Goal: Task Accomplishment & Management: Use online tool/utility

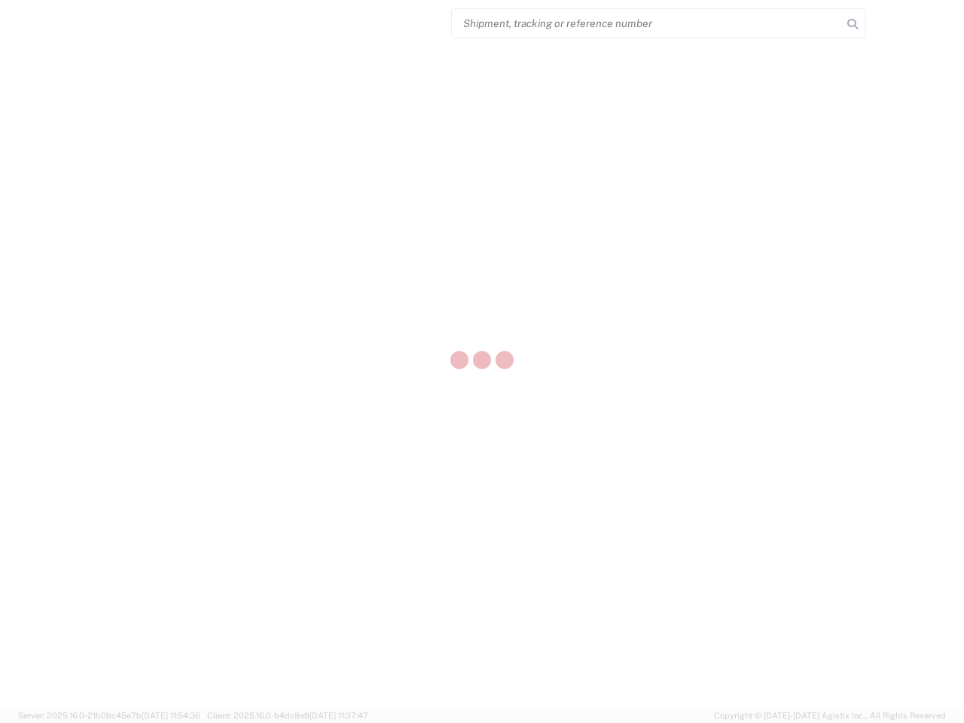
select select "US"
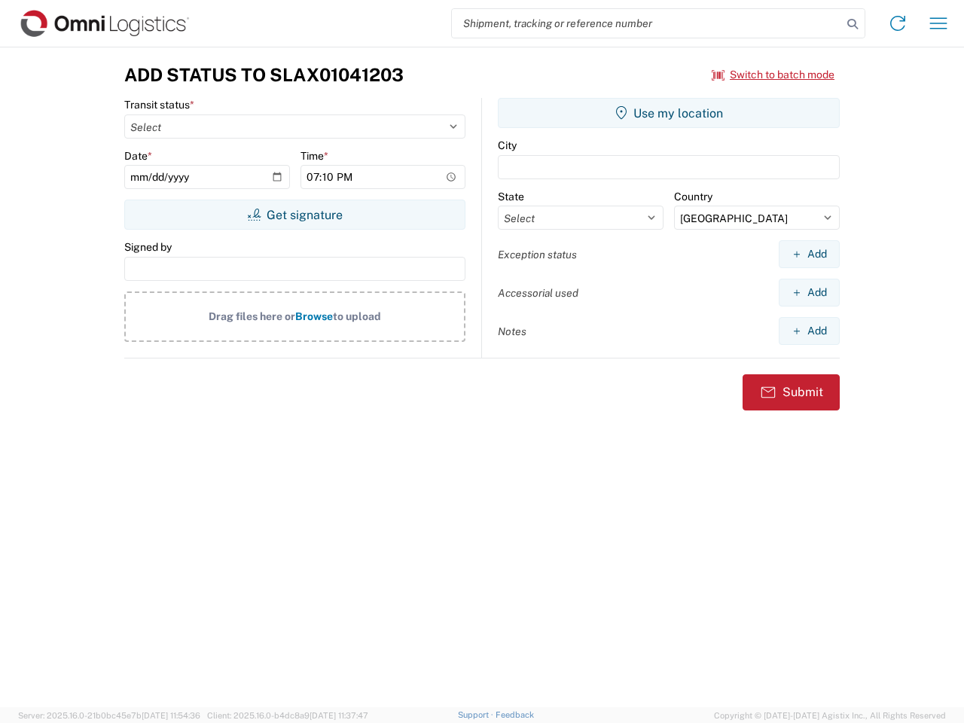
click at [647, 23] on input "search" at bounding box center [647, 23] width 390 height 29
click at [853, 24] on icon at bounding box center [852, 24] width 21 height 21
click at [898, 23] on icon at bounding box center [898, 23] width 24 height 24
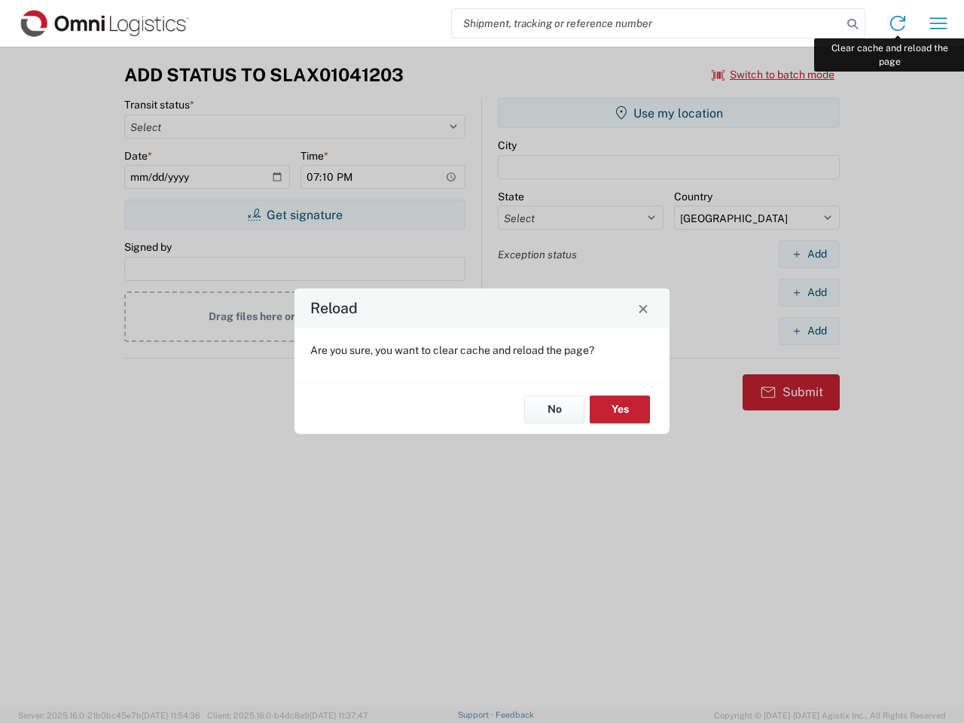
click at [938, 23] on div "Reload Are you sure, you want to clear cache and reload the page? No Yes" at bounding box center [482, 361] width 964 height 723
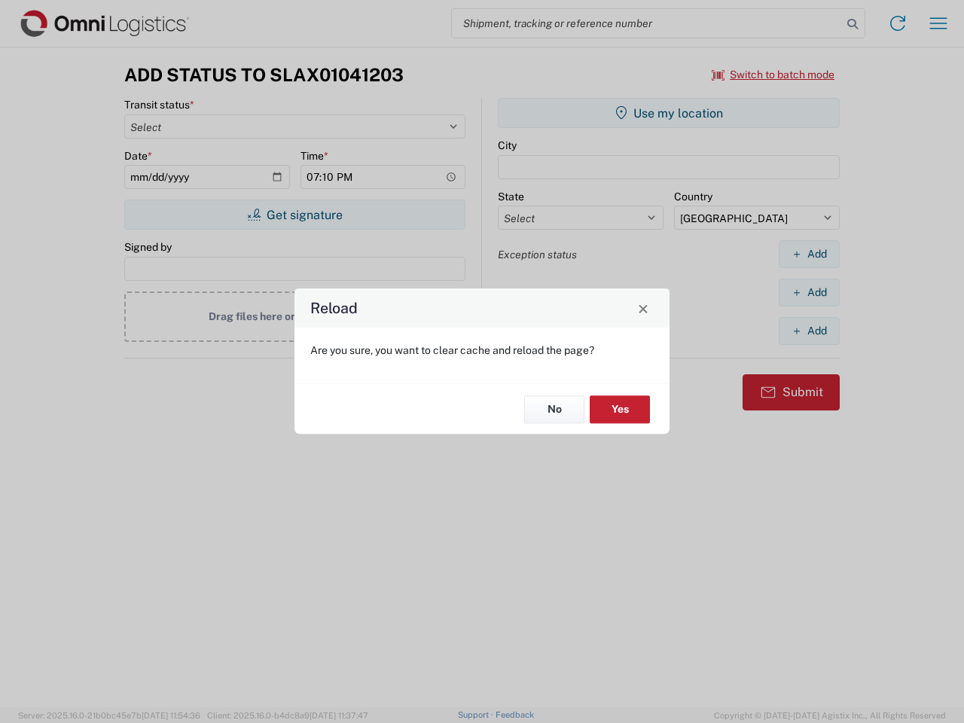
click at [774, 75] on div "Reload Are you sure, you want to clear cache and reload the page? No Yes" at bounding box center [482, 361] width 964 height 723
click at [295, 215] on div "Reload Are you sure, you want to clear cache and reload the page? No Yes" at bounding box center [482, 361] width 964 height 723
click at [669, 113] on div "Reload Are you sure, you want to clear cache and reload the page? No Yes" at bounding box center [482, 361] width 964 height 723
click at [809, 254] on div "Reload Are you sure, you want to clear cache and reload the page? No Yes" at bounding box center [482, 361] width 964 height 723
click at [809, 292] on div "Reload Are you sure, you want to clear cache and reload the page? No Yes" at bounding box center [482, 361] width 964 height 723
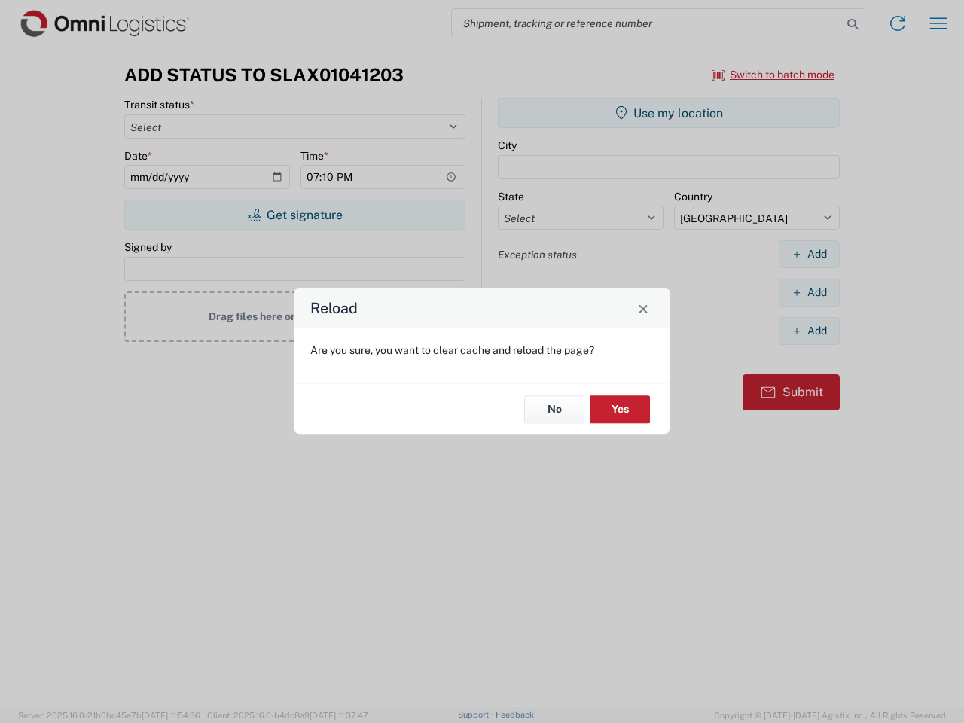
click at [809, 331] on div "Reload Are you sure, you want to clear cache and reload the page? No Yes" at bounding box center [482, 361] width 964 height 723
